Goal: Task Accomplishment & Management: Manage account settings

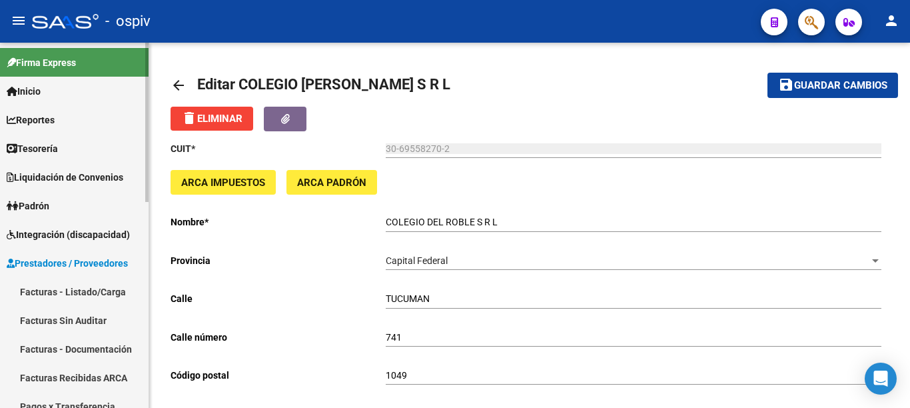
scroll to position [133, 0]
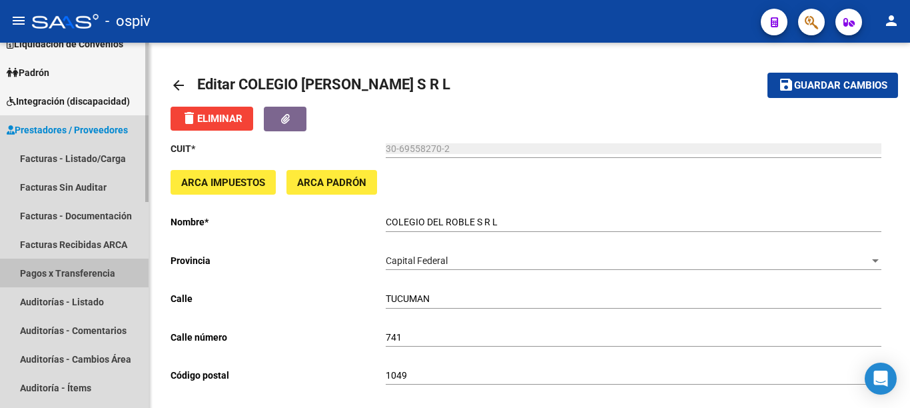
click at [77, 265] on link "Pagos x Transferencia" at bounding box center [74, 272] width 149 height 29
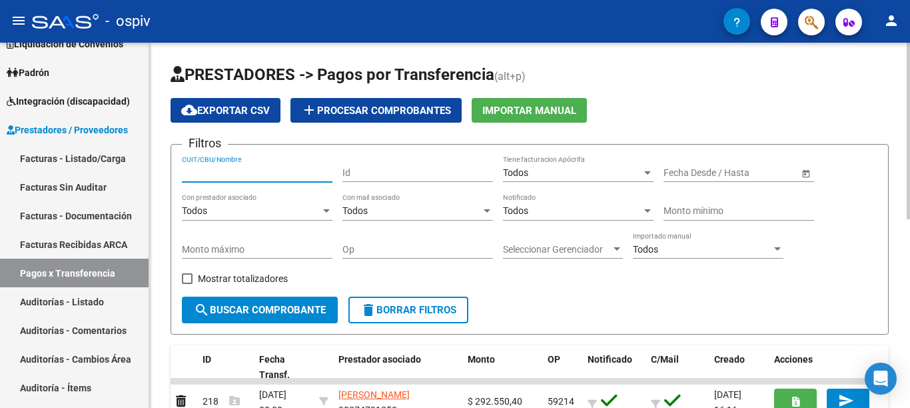
click at [247, 169] on input "CUIT/CBU/Nombre" at bounding box center [257, 172] width 151 height 11
type input "[PERSON_NAME]"
click at [226, 318] on button "search Buscar Comprobante" at bounding box center [260, 309] width 156 height 27
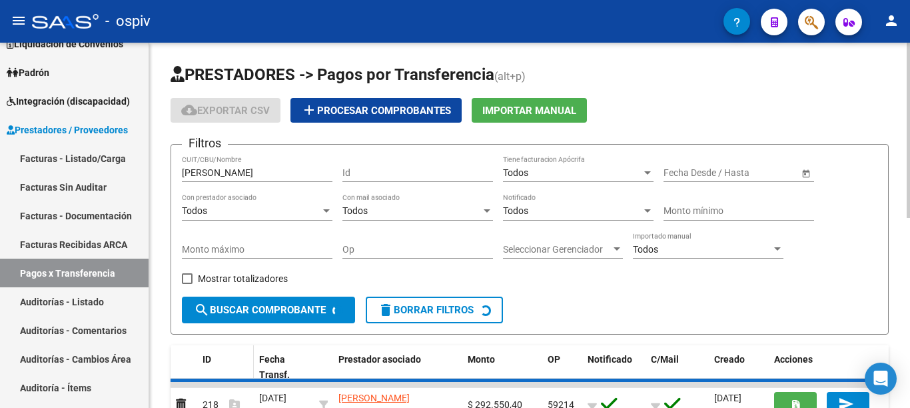
scroll to position [91, 0]
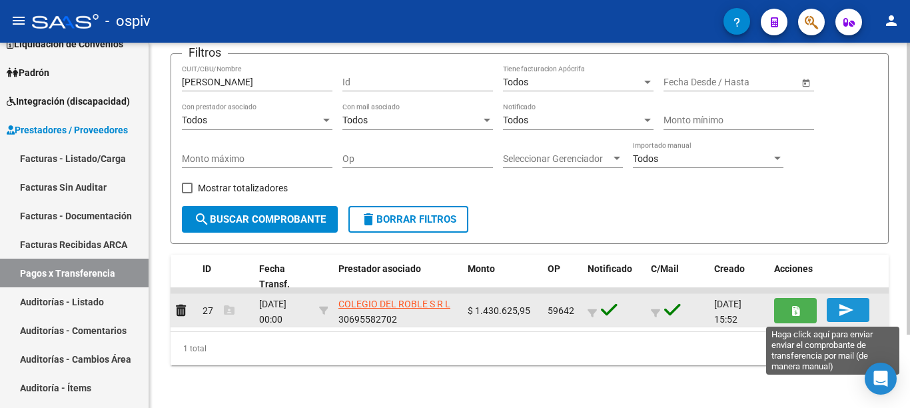
click at [841, 310] on mat-icon "send" at bounding box center [846, 310] width 16 height 16
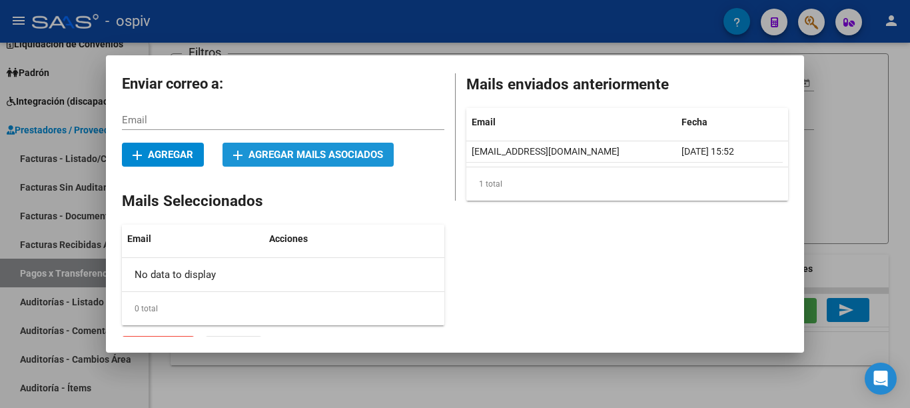
click at [354, 162] on button "add Agregar mails asociados" at bounding box center [307, 155] width 171 height 24
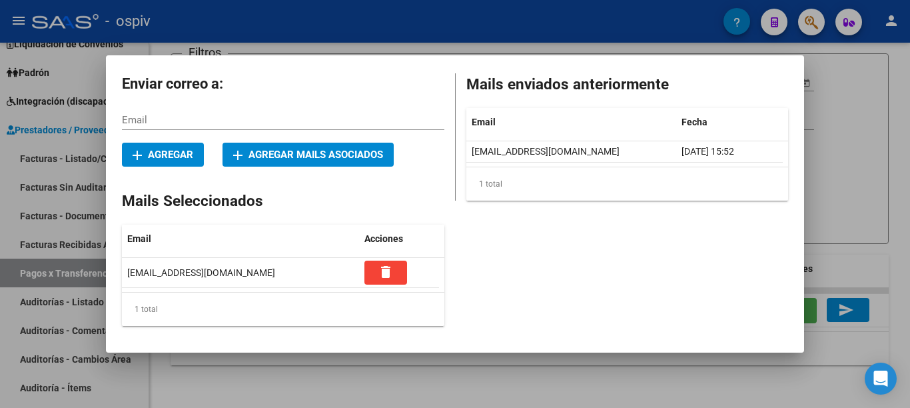
scroll to position [24, 0]
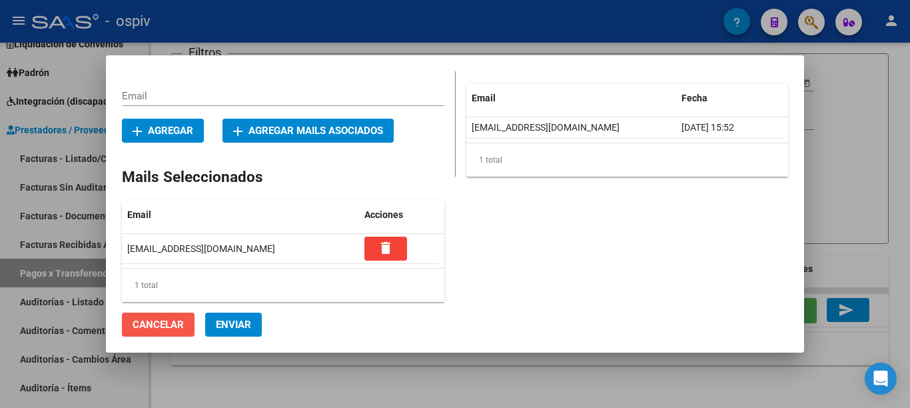
drag, startPoint x: 166, startPoint y: 326, endPoint x: 193, endPoint y: 326, distance: 27.3
click at [166, 326] on span "Cancelar" at bounding box center [158, 324] width 51 height 12
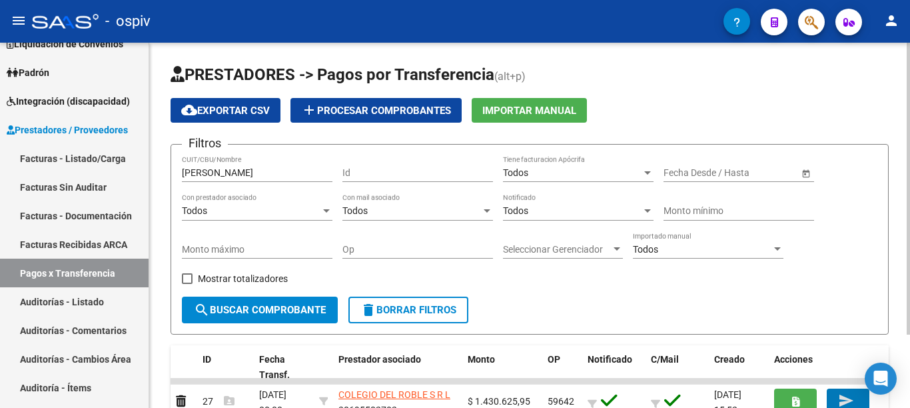
scroll to position [91, 0]
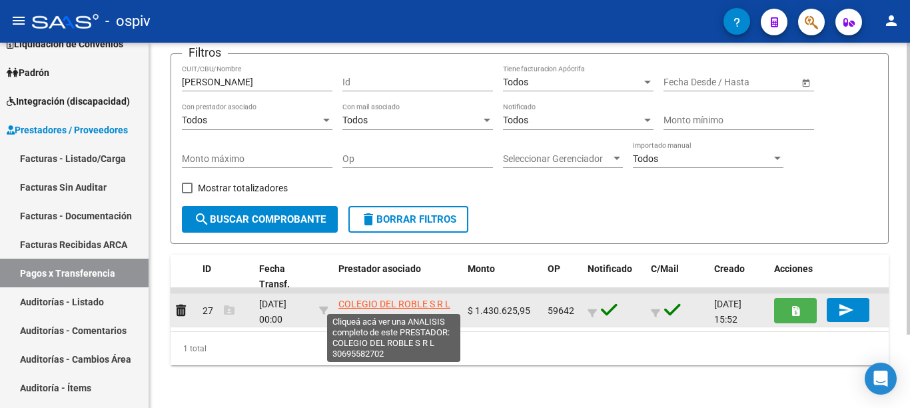
click at [368, 302] on span "COLEGIO DEL ROBLE S R L" at bounding box center [394, 303] width 112 height 11
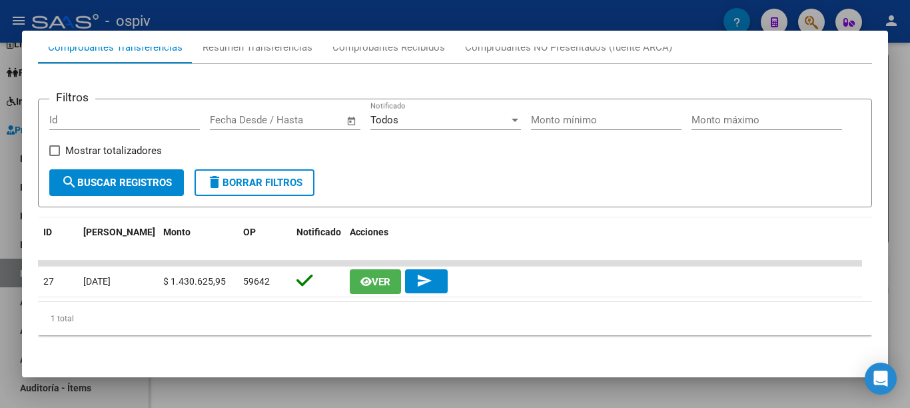
scroll to position [0, 0]
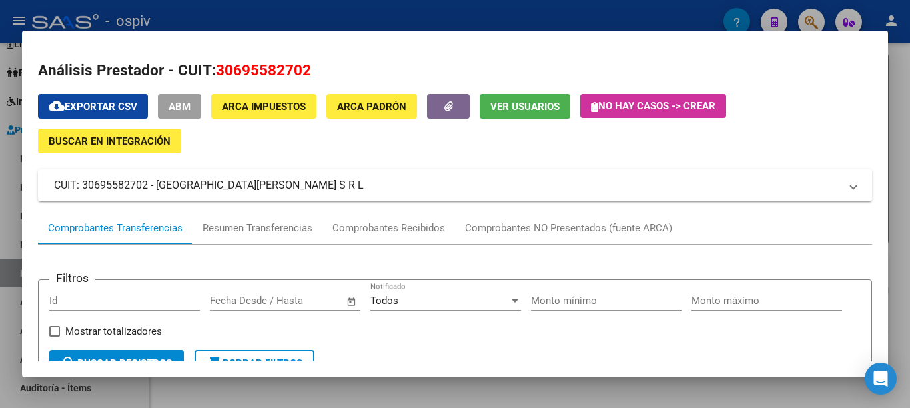
click at [180, 105] on span "ABM" at bounding box center [179, 107] width 22 height 12
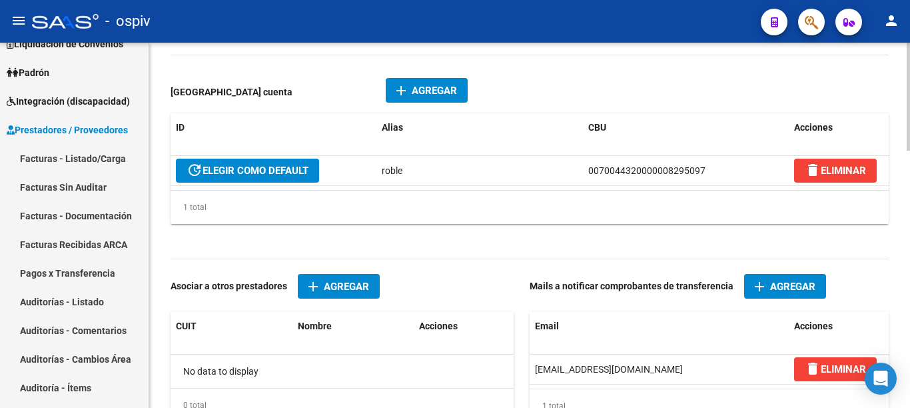
scroll to position [866, 0]
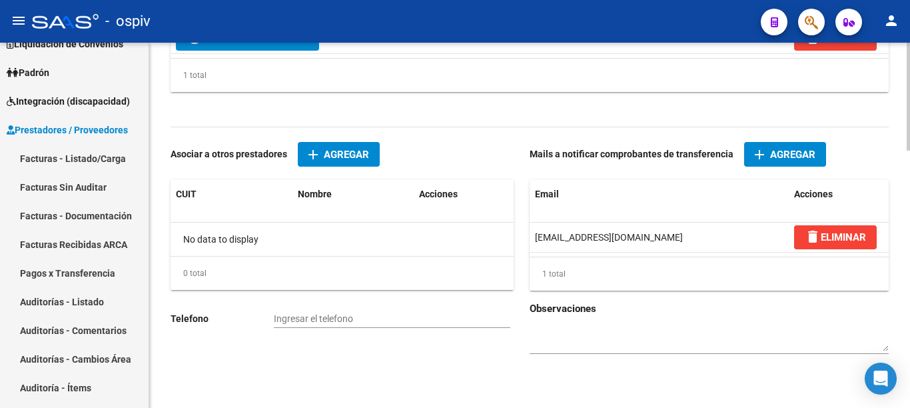
click at [789, 154] on span "Agregar" at bounding box center [792, 155] width 45 height 12
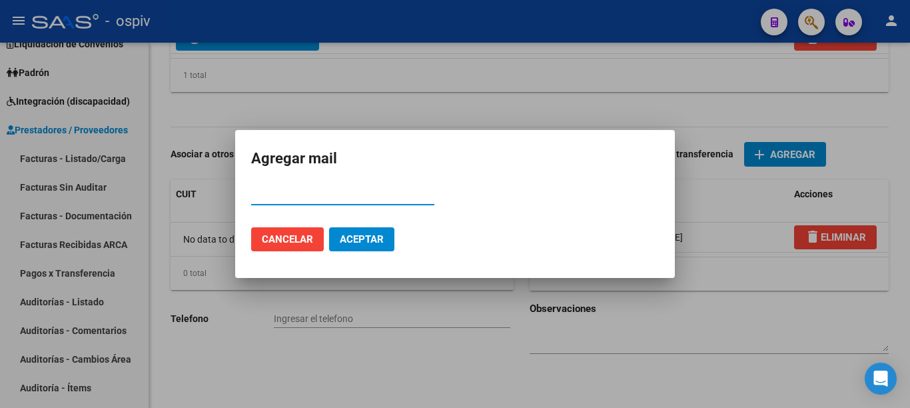
paste input "[EMAIL_ADDRESS][DOMAIN_NAME]"
type input "[EMAIL_ADDRESS][DOMAIN_NAME]"
click at [343, 248] on button "Aceptar" at bounding box center [361, 239] width 65 height 24
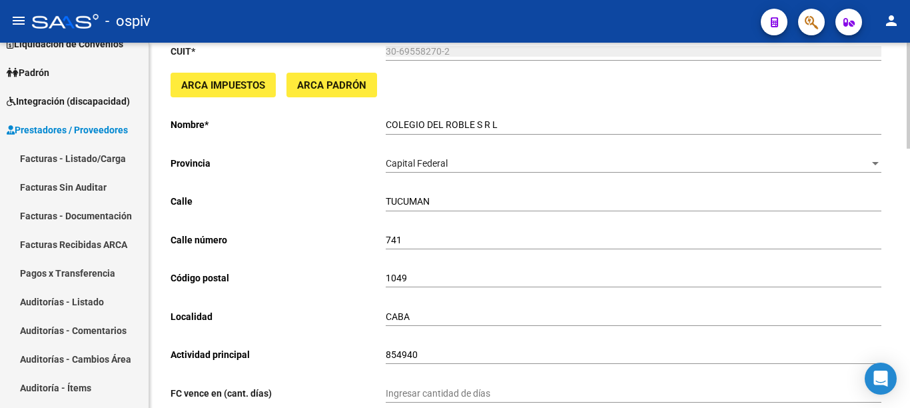
scroll to position [0, 0]
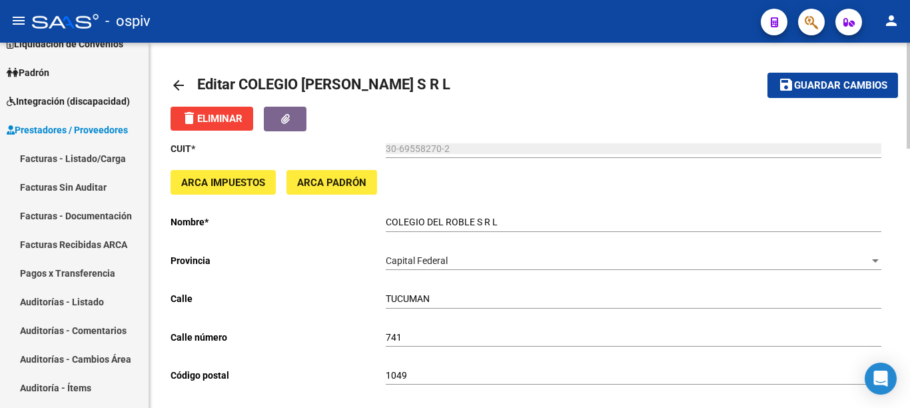
click at [826, 81] on span "Guardar cambios" at bounding box center [840, 86] width 93 height 12
click at [173, 90] on mat-icon "arrow_back" at bounding box center [178, 85] width 16 height 16
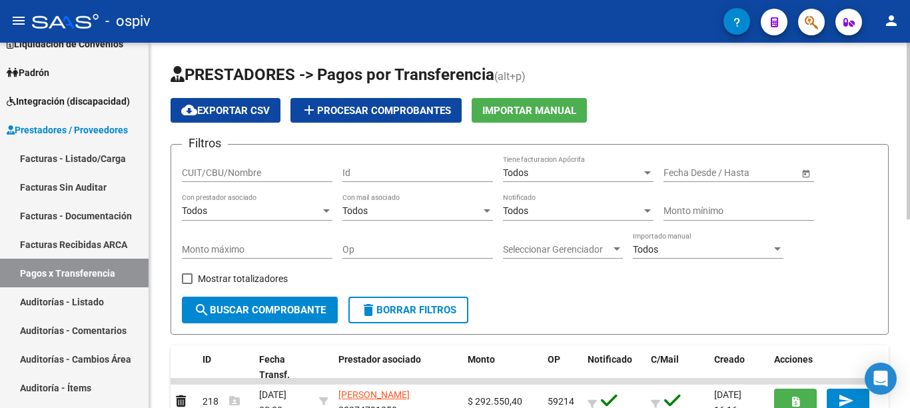
click at [276, 174] on input "CUIT/CBU/Nombre" at bounding box center [257, 172] width 151 height 11
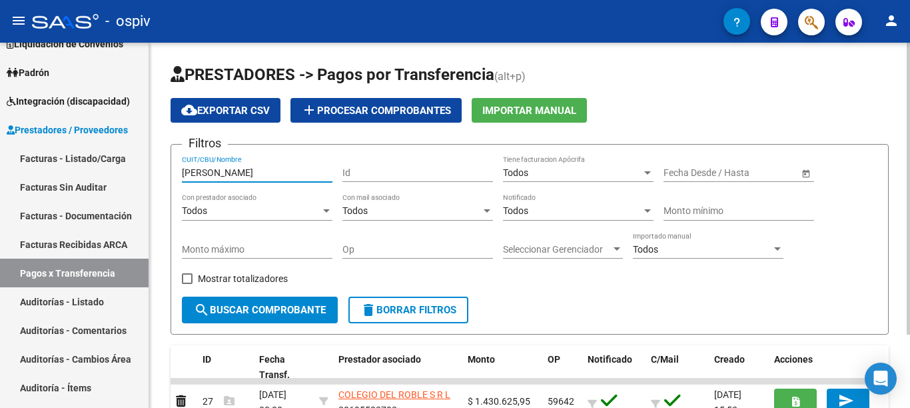
scroll to position [91, 0]
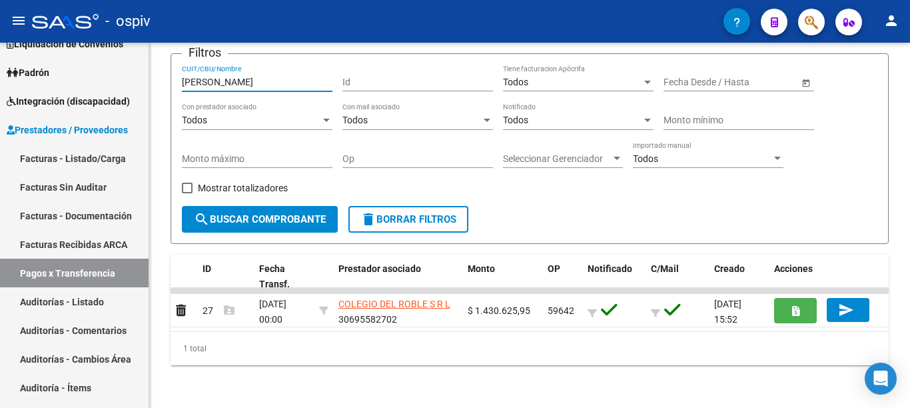
type input "[PERSON_NAME]"
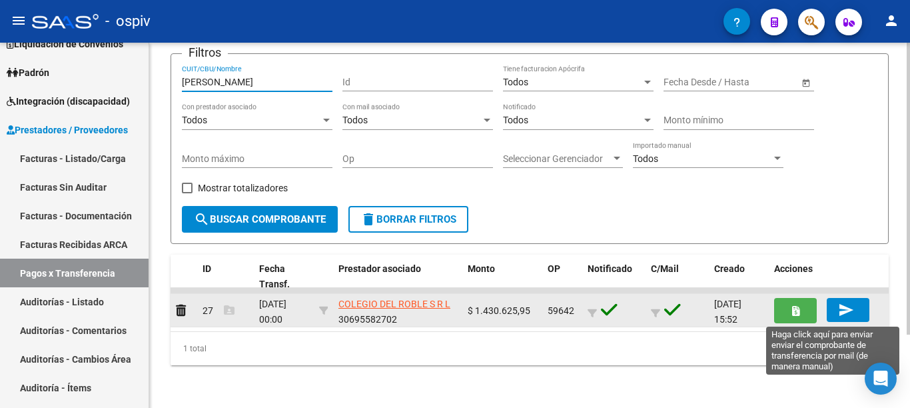
click at [848, 302] on mat-icon "send" at bounding box center [846, 310] width 16 height 16
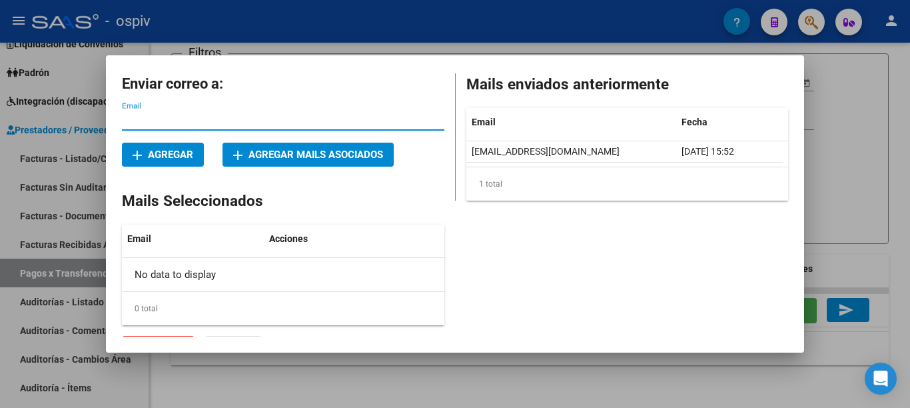
click at [358, 153] on span "add Agregar mails asociados" at bounding box center [308, 155] width 150 height 12
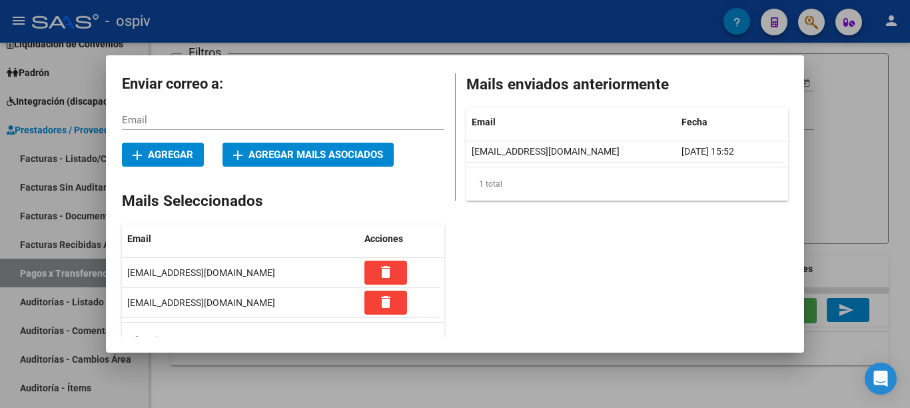
scroll to position [54, 0]
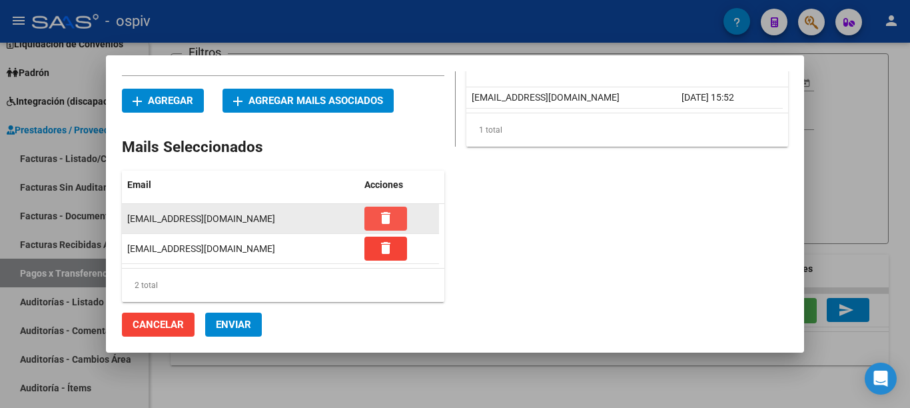
click at [391, 213] on mat-icon "delete" at bounding box center [386, 218] width 16 height 16
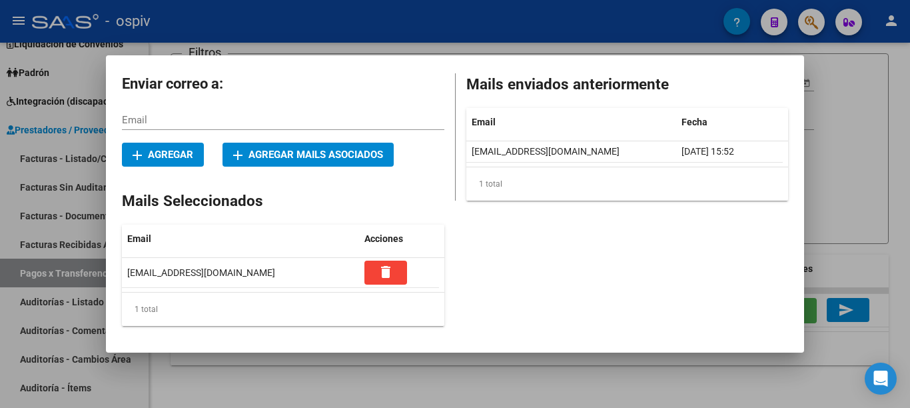
scroll to position [24, 0]
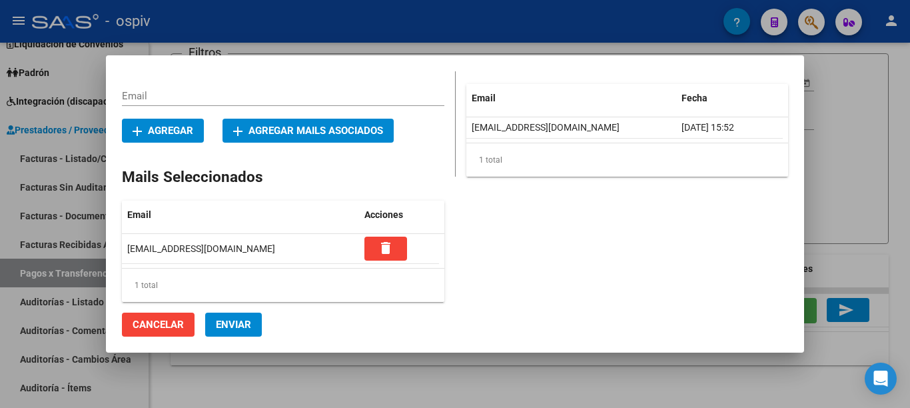
click at [245, 324] on span "Enviar" at bounding box center [233, 324] width 35 height 12
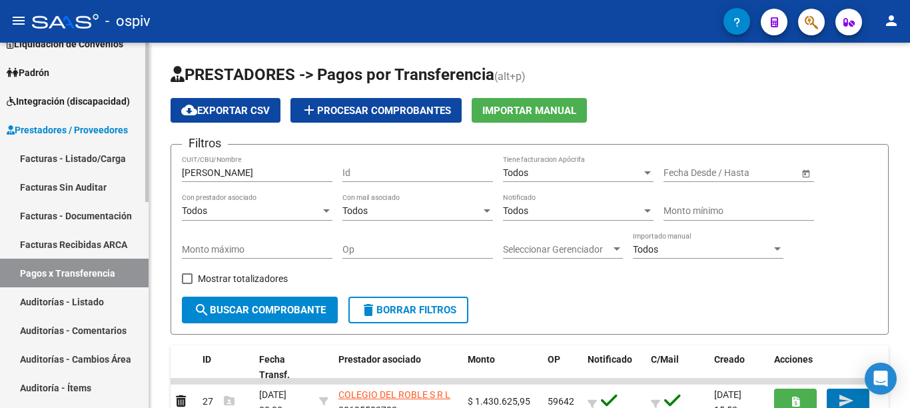
scroll to position [0, 0]
